Goal: Information Seeking & Learning: Understand process/instructions

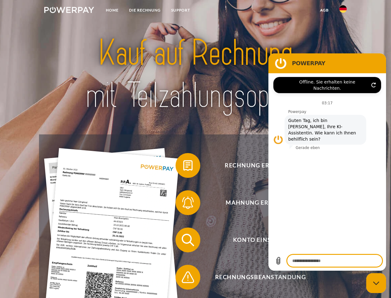
click at [69, 11] on img at bounding box center [69, 10] width 50 height 6
click at [343, 11] on img at bounding box center [343, 8] width 7 height 7
click at [324, 10] on link "agb" at bounding box center [324, 10] width 19 height 11
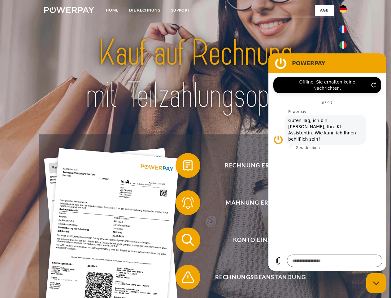
click at [183, 166] on span at bounding box center [178, 165] width 31 height 31
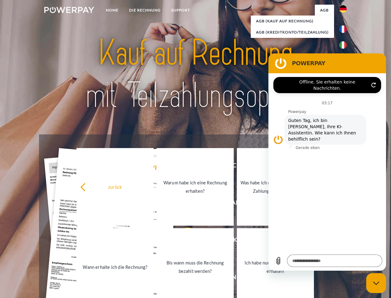
click at [183, 204] on div "zurück Warum habe ich eine Rechnung erhalten? Was habe ich noch offen, ist mein…" at bounding box center [195, 227] width 250 height 160
click at [183, 241] on link "Bis wann muss die Rechnung bezahlt werden?" at bounding box center [195, 266] width 77 height 77
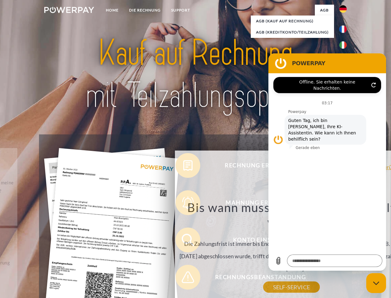
click at [183, 278] on div "Bis wann muss die Rechnung bezahlt werden? Die Zahlungsfrist ist immer bis Ende…" at bounding box center [292, 243] width 226 height 87
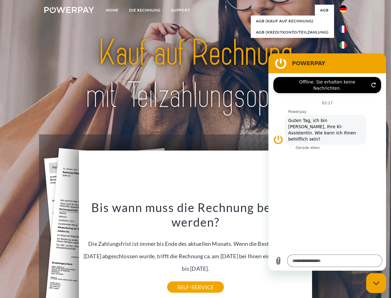
click at [377, 283] on icon "Messaging-Fenster schließen" at bounding box center [376, 283] width 7 height 4
type textarea "*"
